Goal: Find contact information

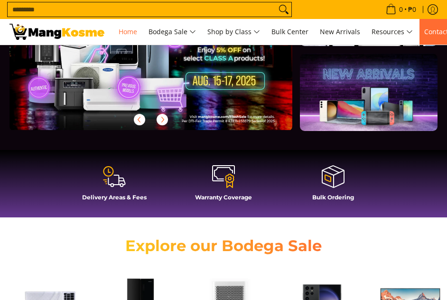
click at [438, 33] on span "Contact Us" at bounding box center [441, 31] width 34 height 9
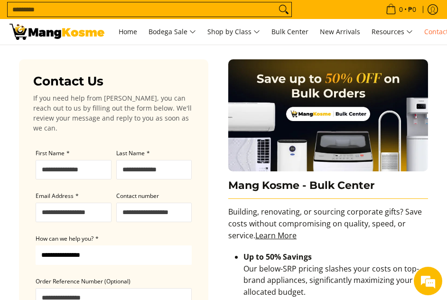
click at [36, 69] on form "Contact Us If you need help from Mang Kosme, you can reach out to us by filling…" at bounding box center [113, 253] width 189 height 388
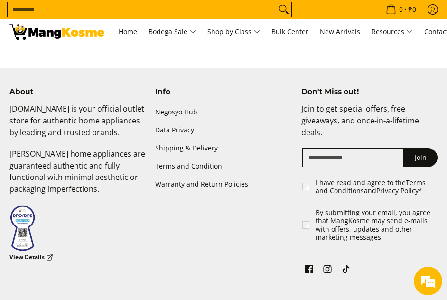
scroll to position [239, 0]
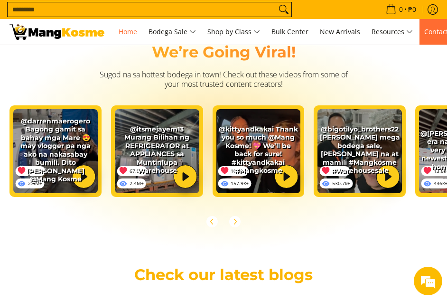
scroll to position [0, 468]
click at [431, 40] on link "Contact Us" at bounding box center [441, 32] width 44 height 26
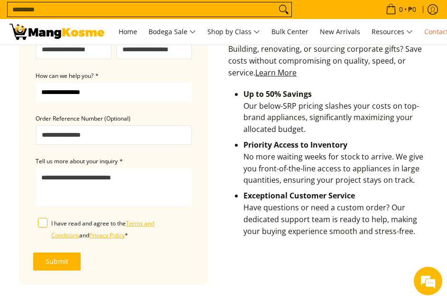
scroll to position [95, 0]
